Goal: Information Seeking & Learning: Learn about a topic

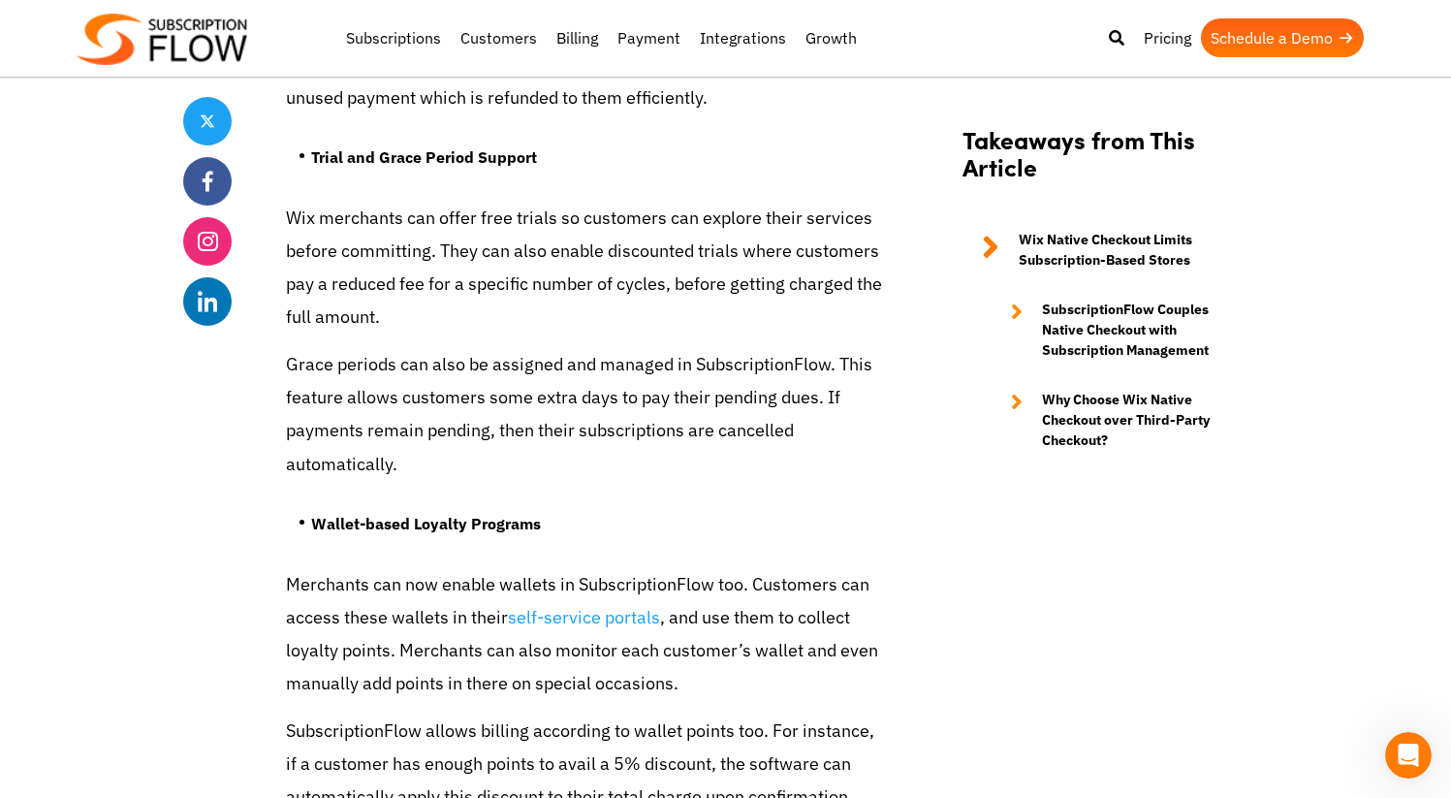
scroll to position [5075, 0]
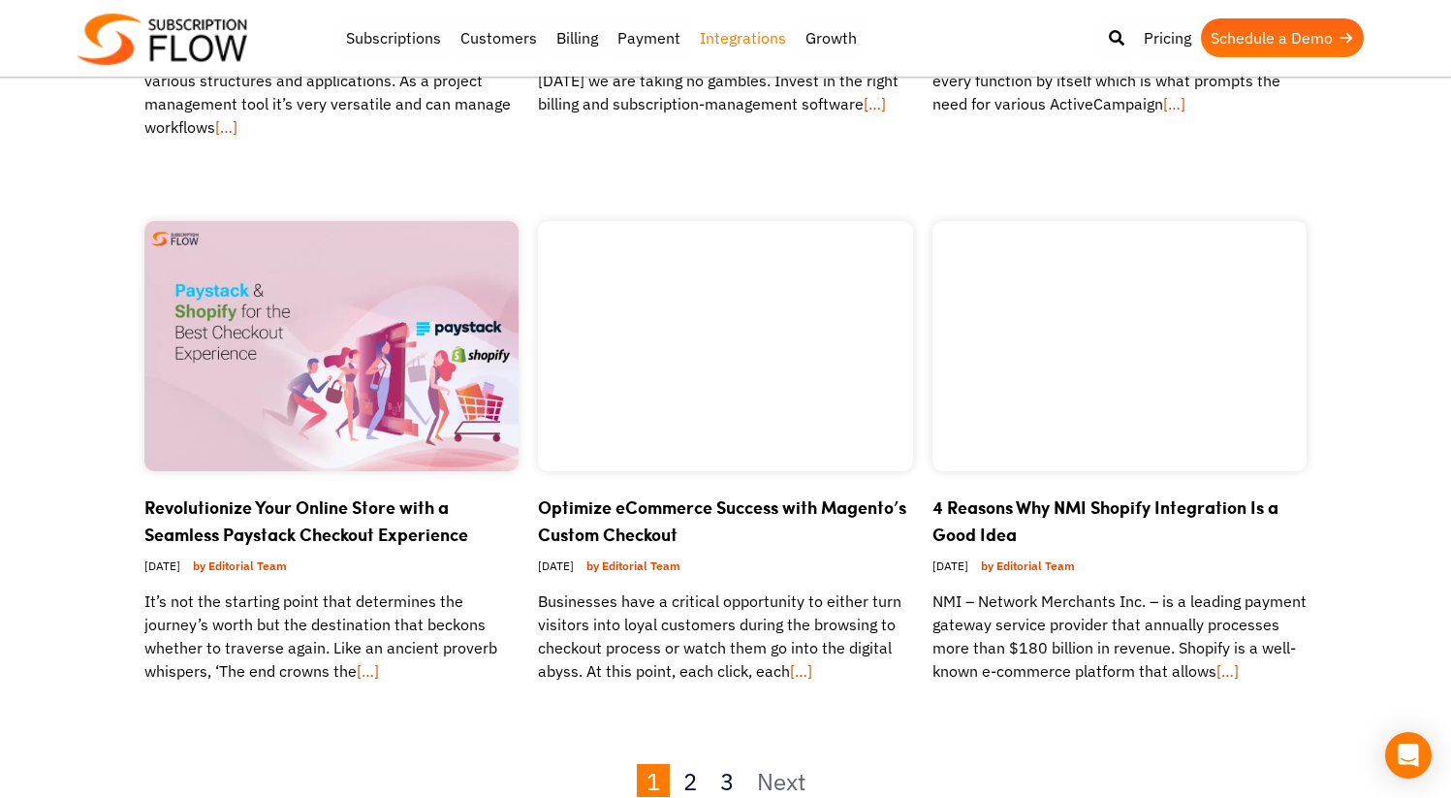
scroll to position [1804, 0]
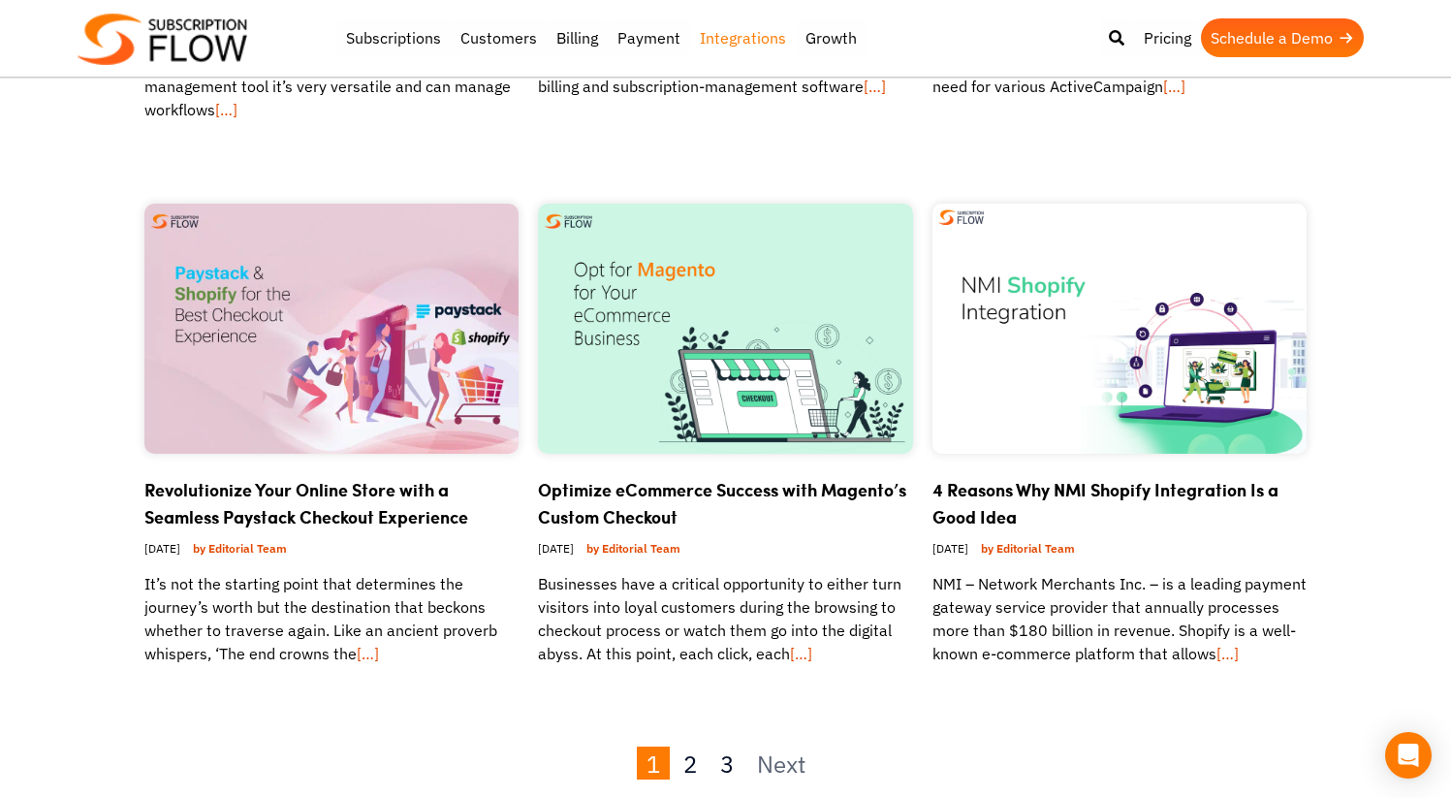
click at [354, 454] on div "Revolutionize Your Online Store with a Seamless Paystack Checkout Experience [D…" at bounding box center [331, 590] width 375 height 273
click at [383, 477] on link "Revolutionize Your Online Store with a Seamless Paystack Checkout Experience" at bounding box center [306, 503] width 324 height 52
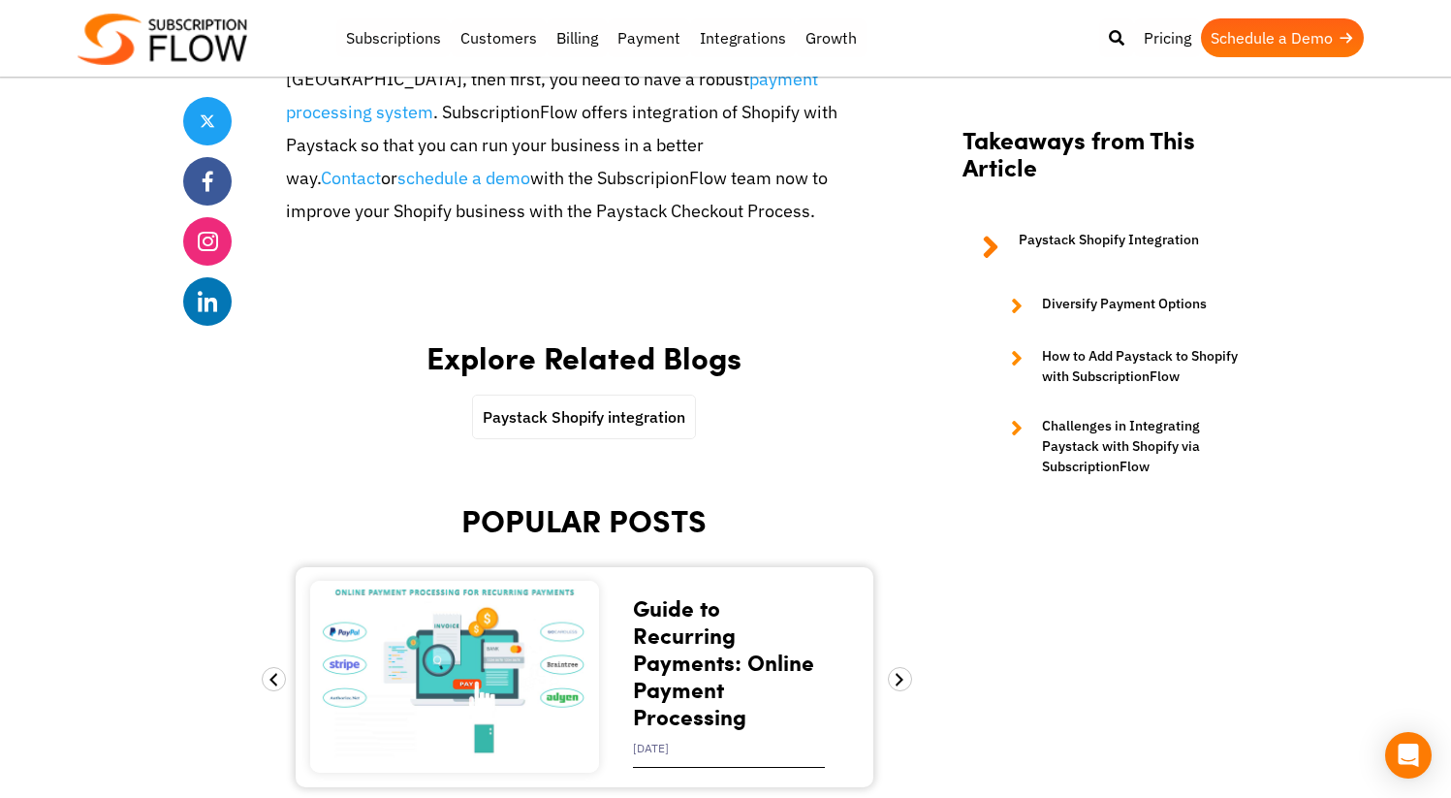
scroll to position [4309, 0]
